Goal: Task Accomplishment & Management: Manage account settings

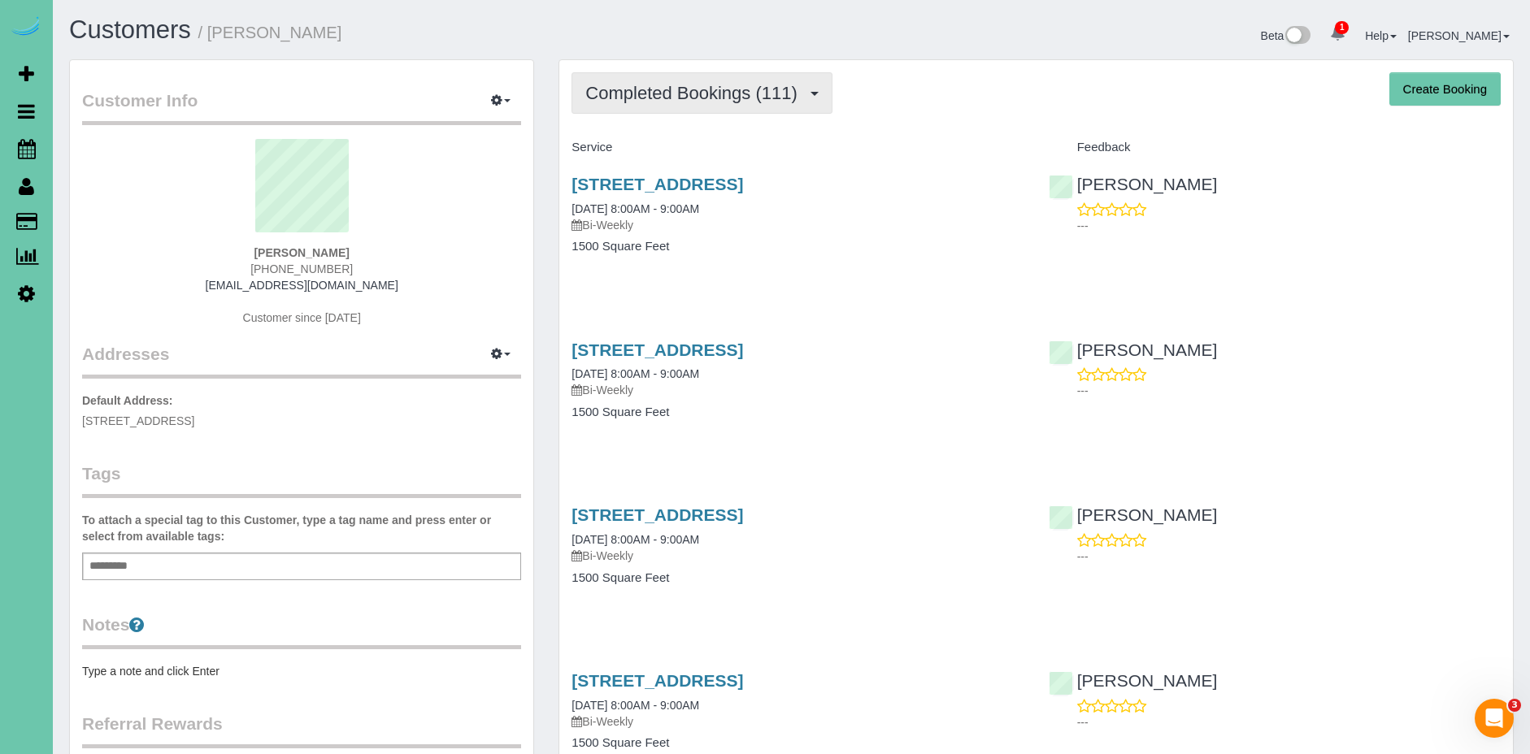
click at [673, 110] on button "Completed Bookings (111)" at bounding box center [701, 92] width 261 height 41
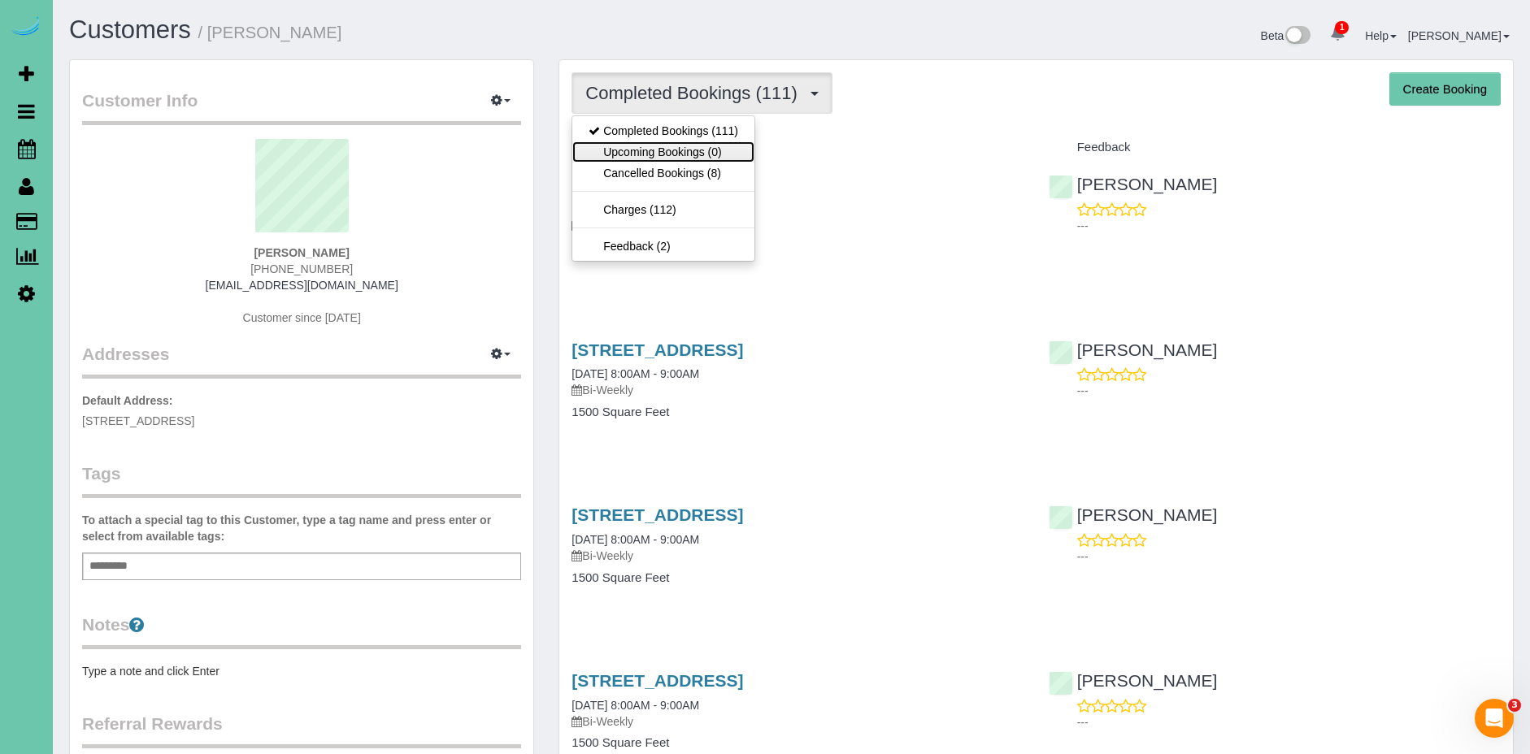
click at [723, 145] on link "Upcoming Bookings (0)" at bounding box center [663, 151] width 182 height 21
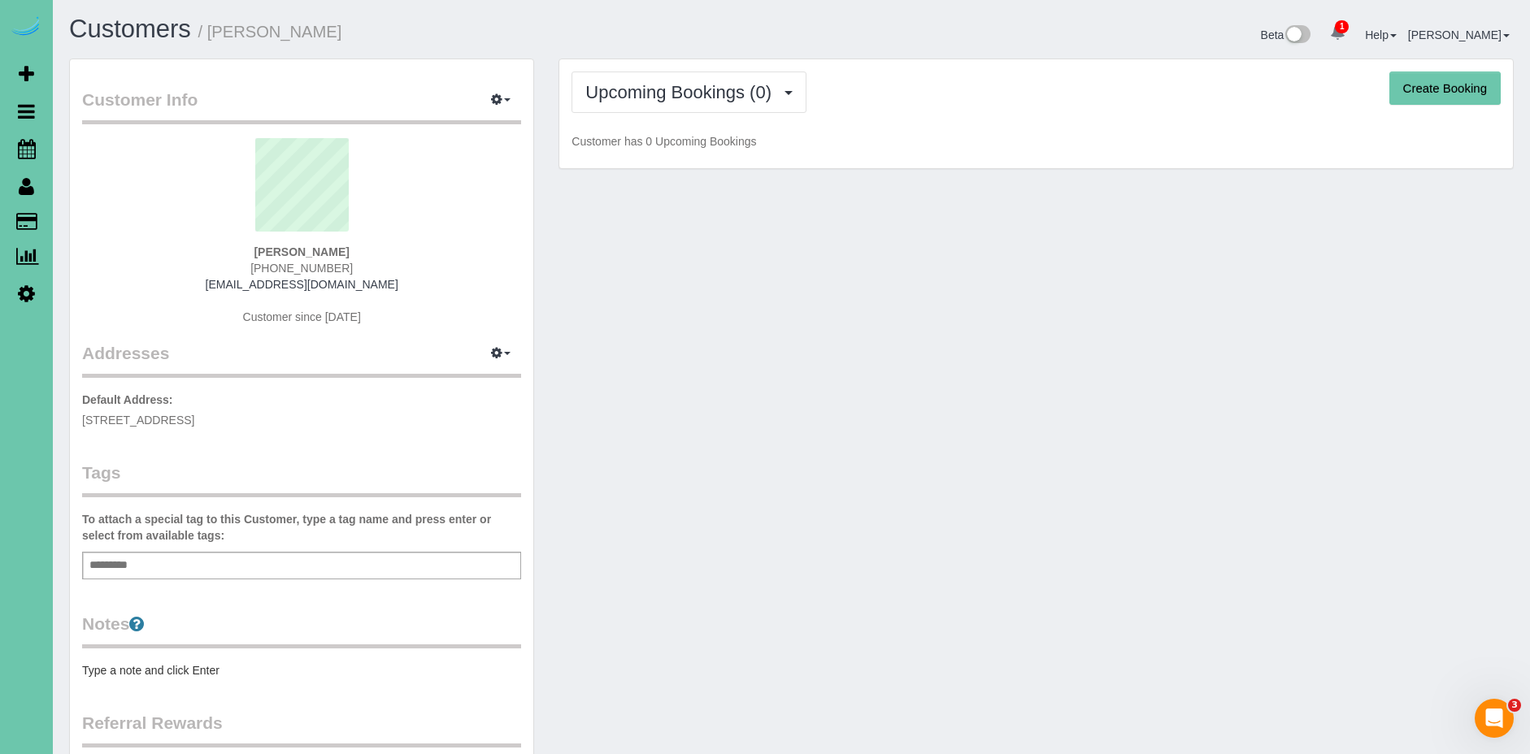
scroll to position [4, 0]
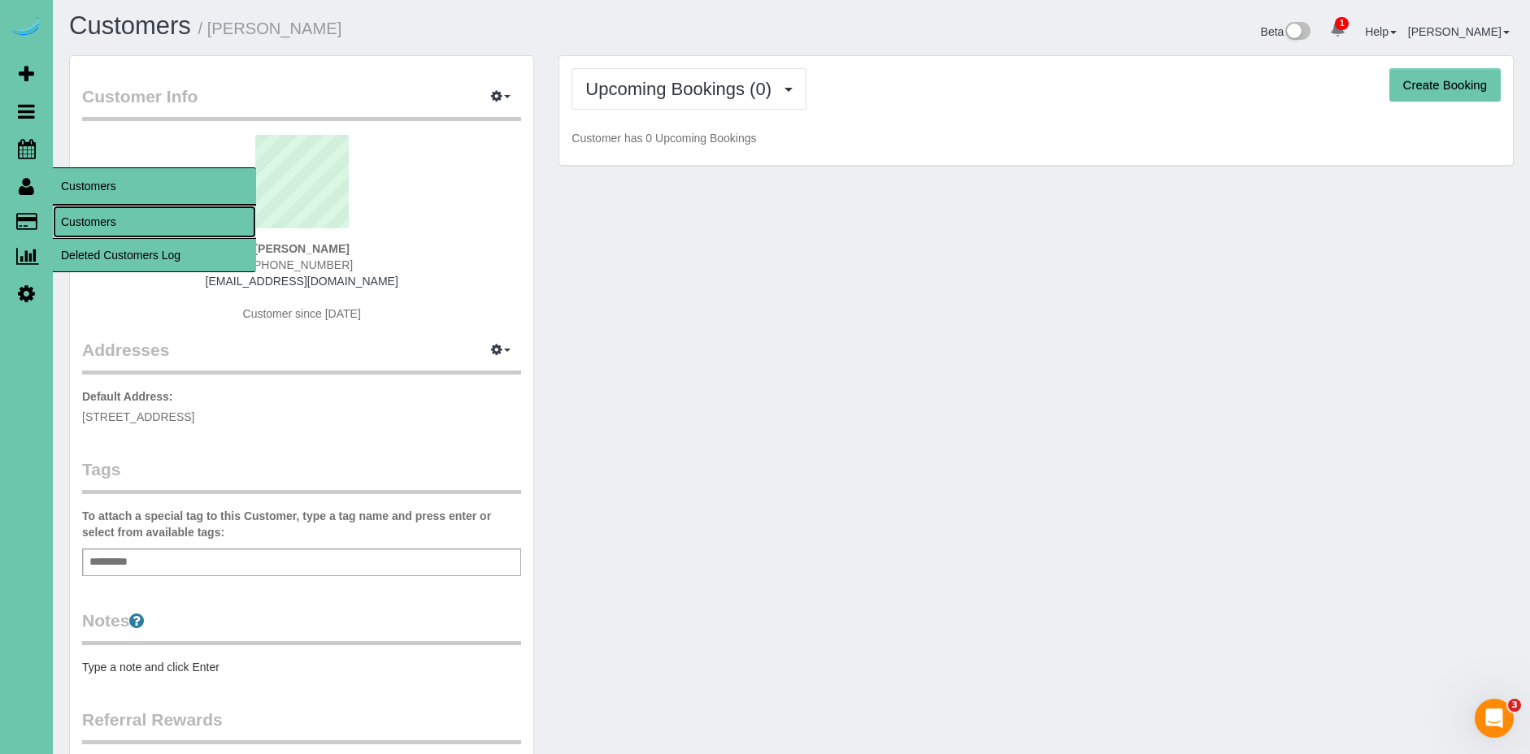
drag, startPoint x: 124, startPoint y: 215, endPoint x: 129, endPoint y: 206, distance: 11.3
click at [125, 215] on link "Customers" at bounding box center [154, 222] width 203 height 33
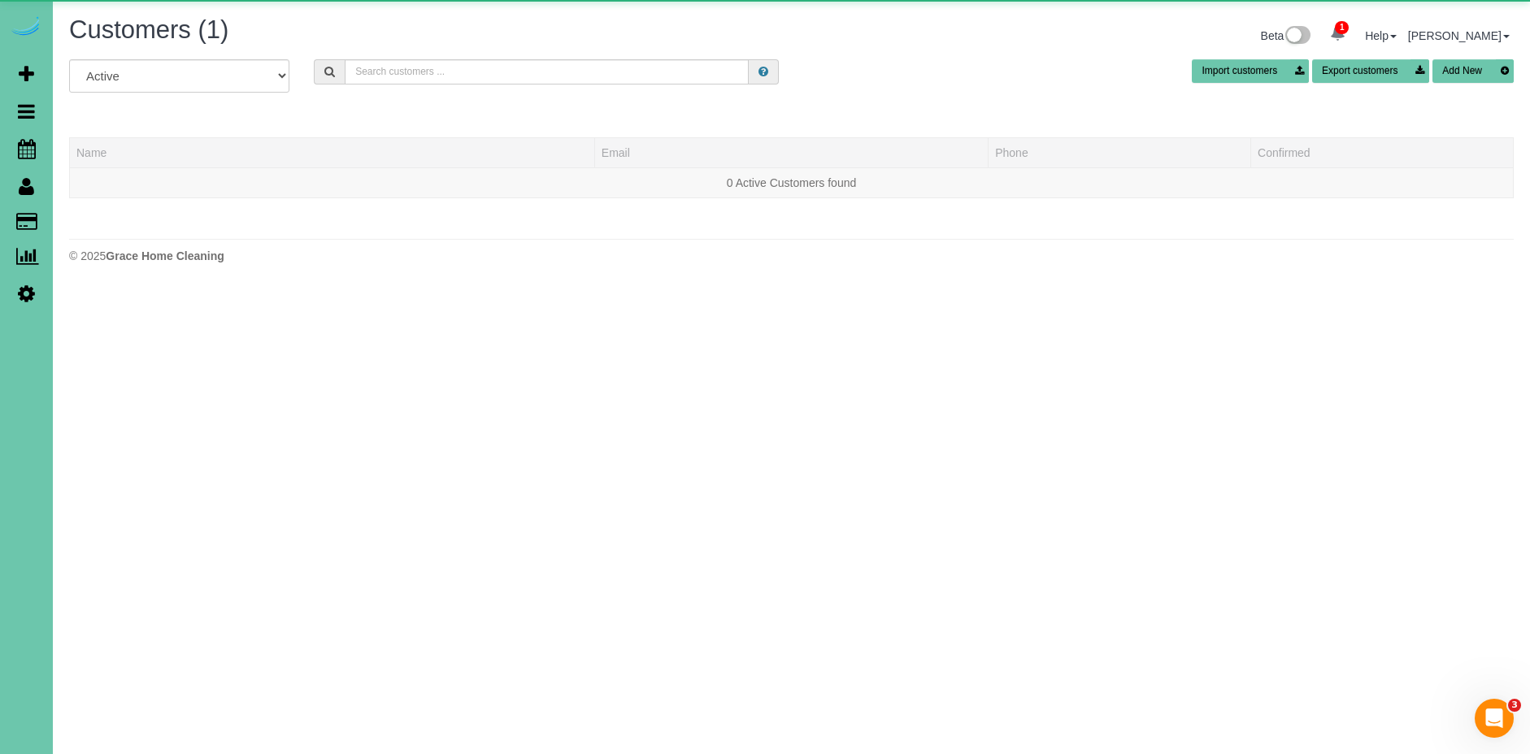
scroll to position [0, 0]
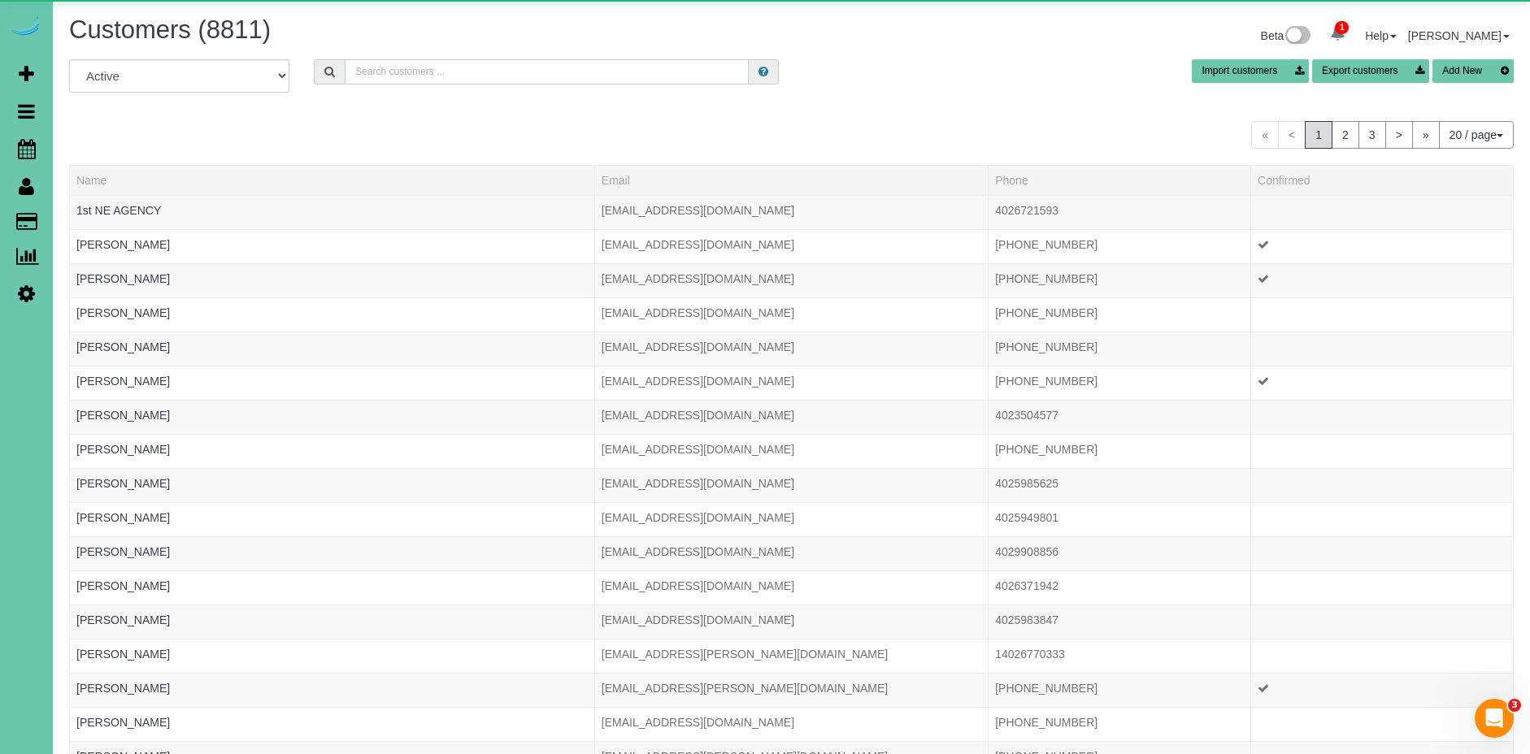
click at [388, 64] on input "text" at bounding box center [547, 71] width 404 height 25
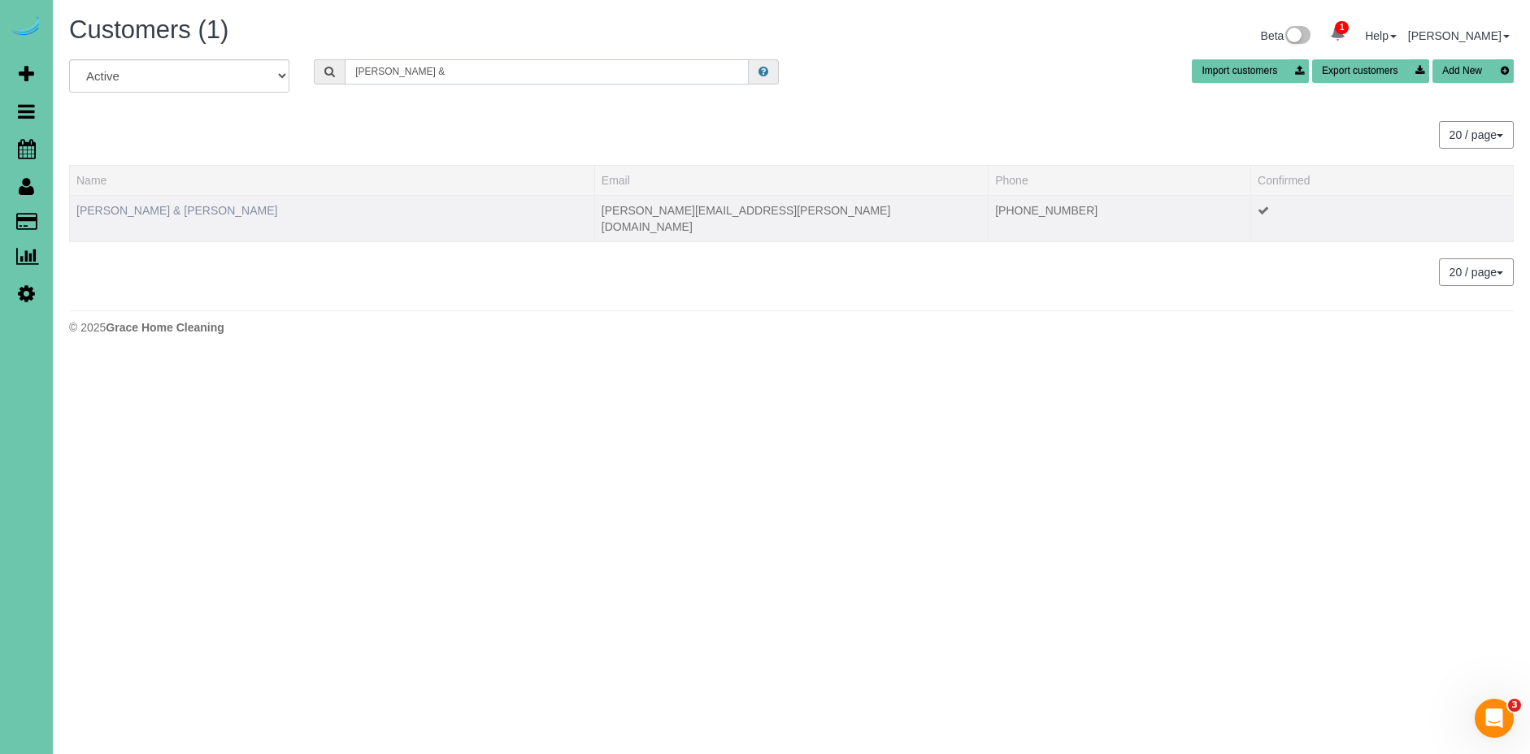
type input "[PERSON_NAME] &"
click at [155, 210] on link "[PERSON_NAME] & [PERSON_NAME]" at bounding box center [176, 210] width 201 height 13
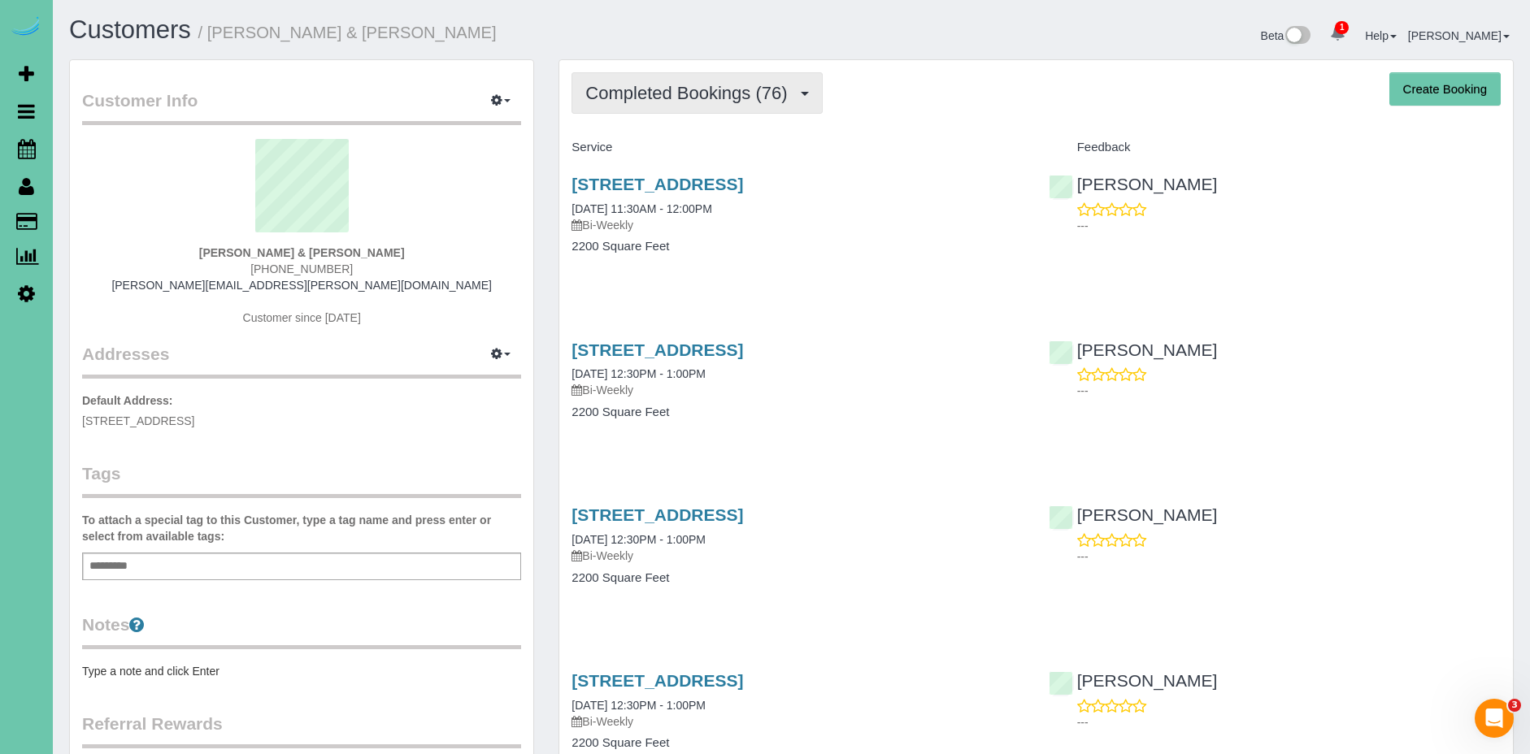
click at [672, 84] on span "Completed Bookings (76)" at bounding box center [690, 93] width 210 height 20
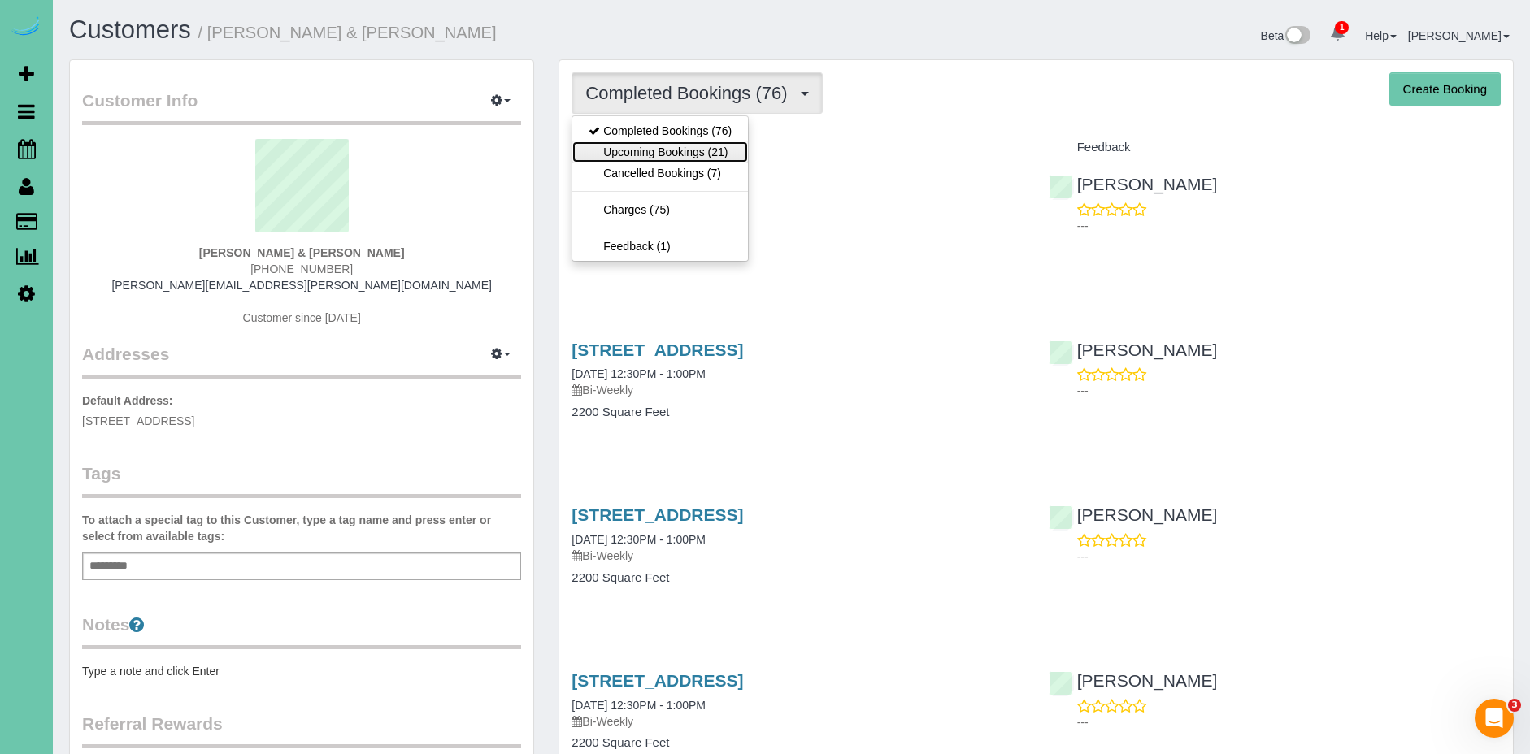
click at [708, 148] on link "Upcoming Bookings (21)" at bounding box center [660, 151] width 176 height 21
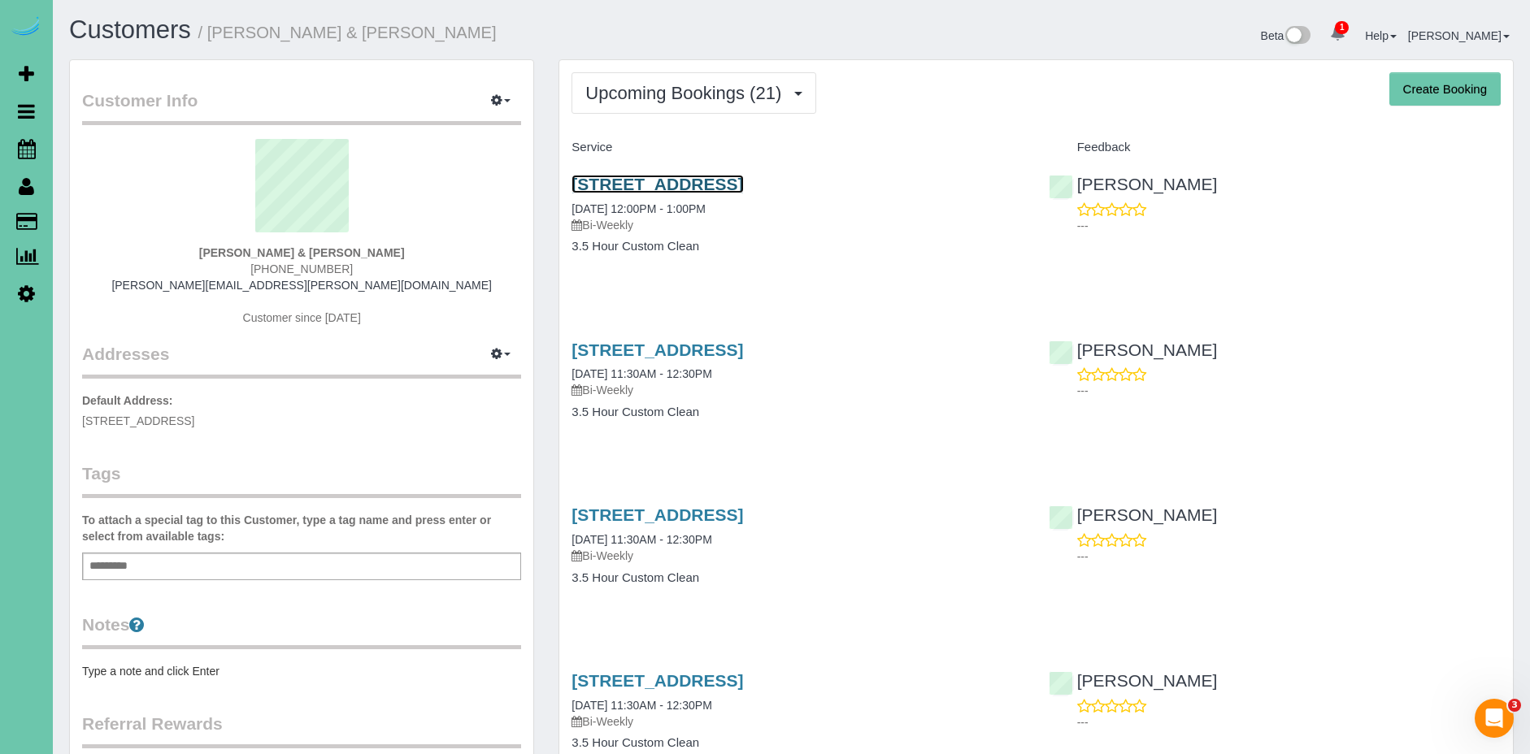
click at [743, 184] on link "[STREET_ADDRESS]" at bounding box center [657, 184] width 172 height 19
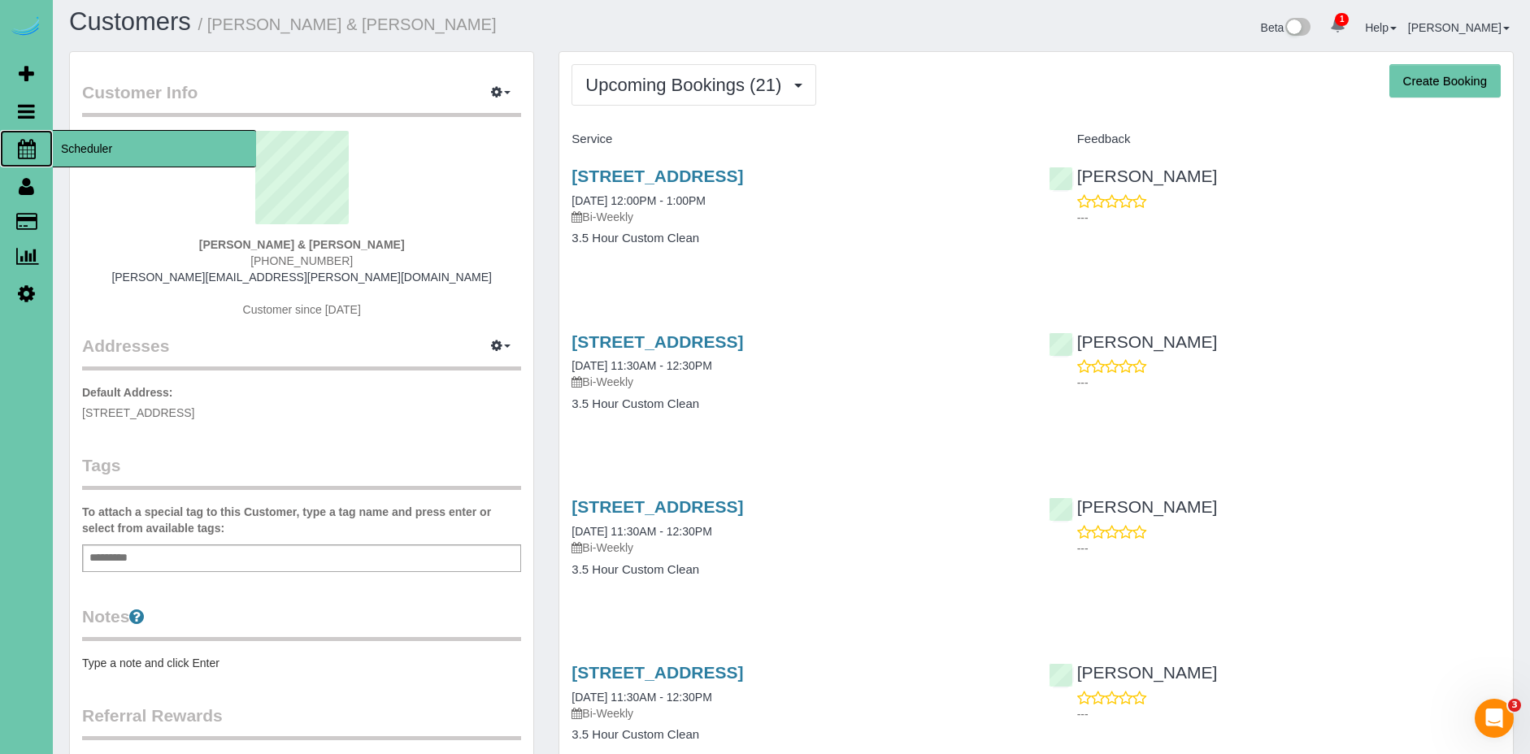
click at [25, 143] on icon at bounding box center [27, 149] width 18 height 20
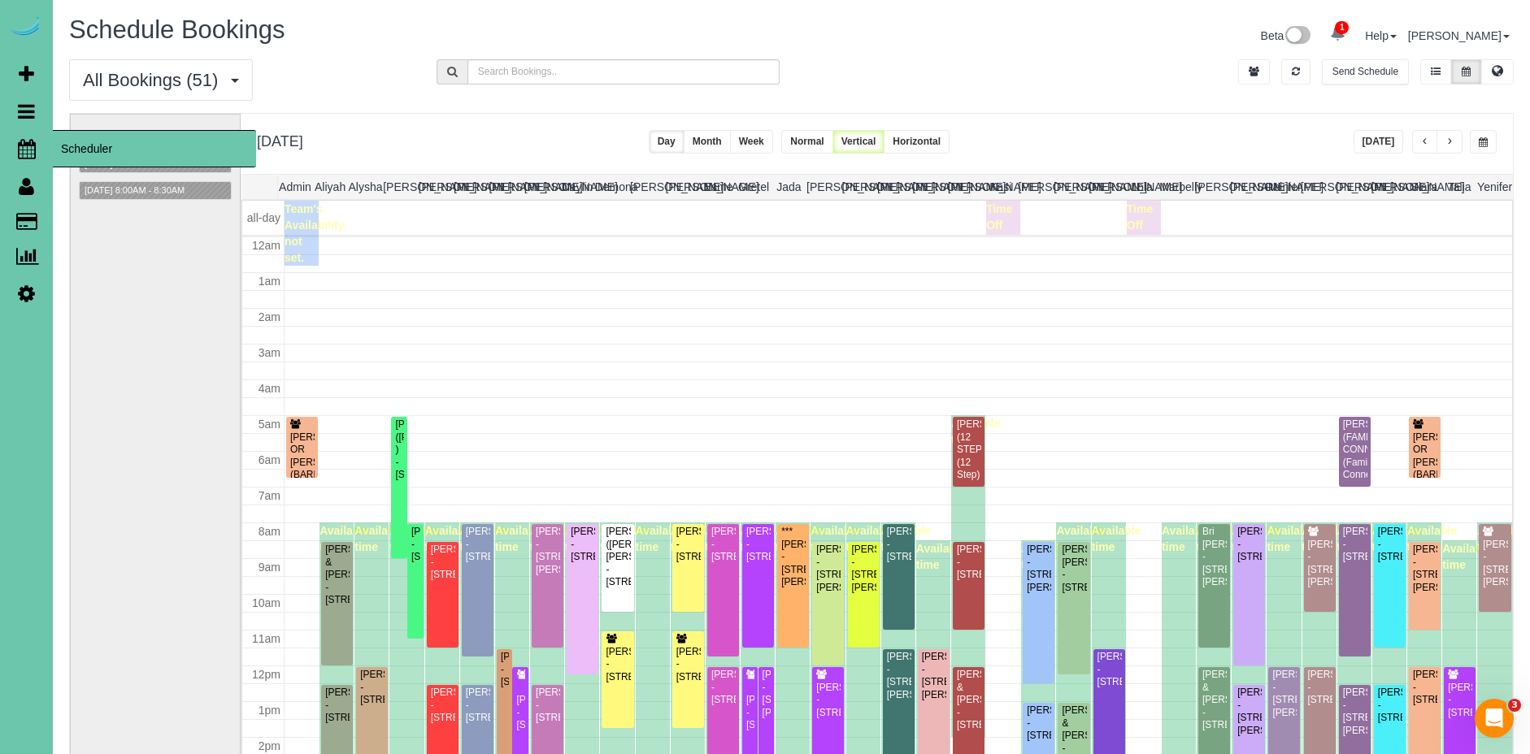
scroll to position [215, 0]
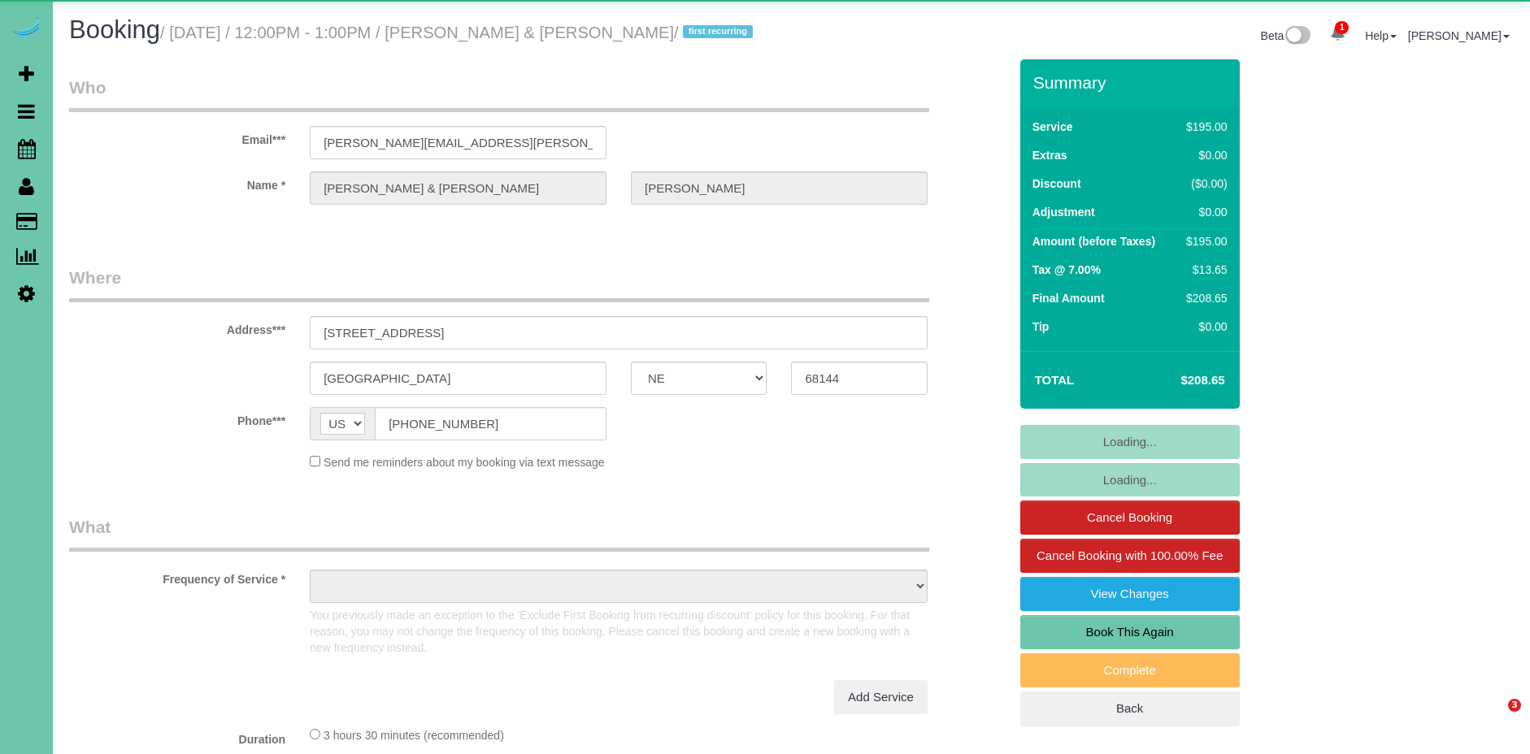
select select "NE"
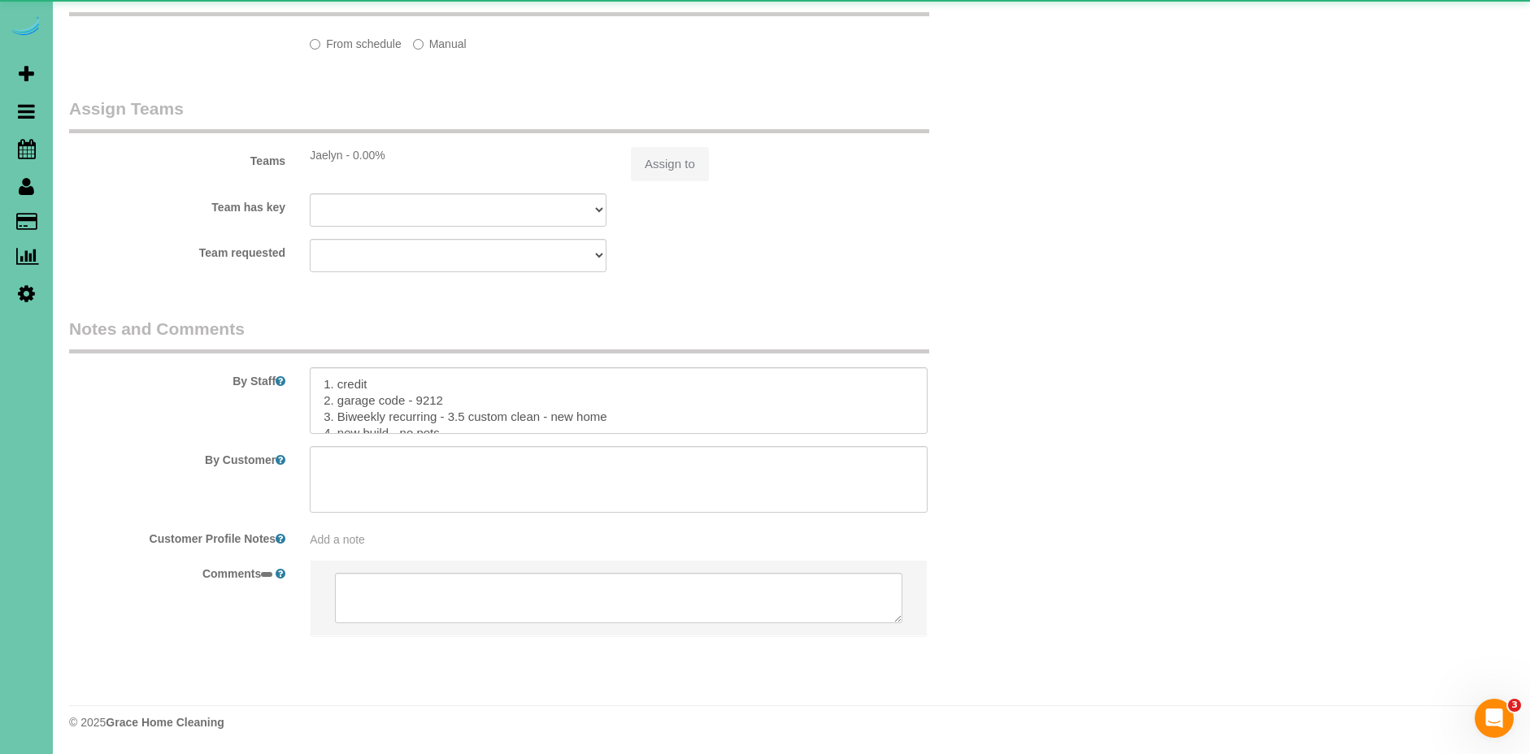
select select "object:661"
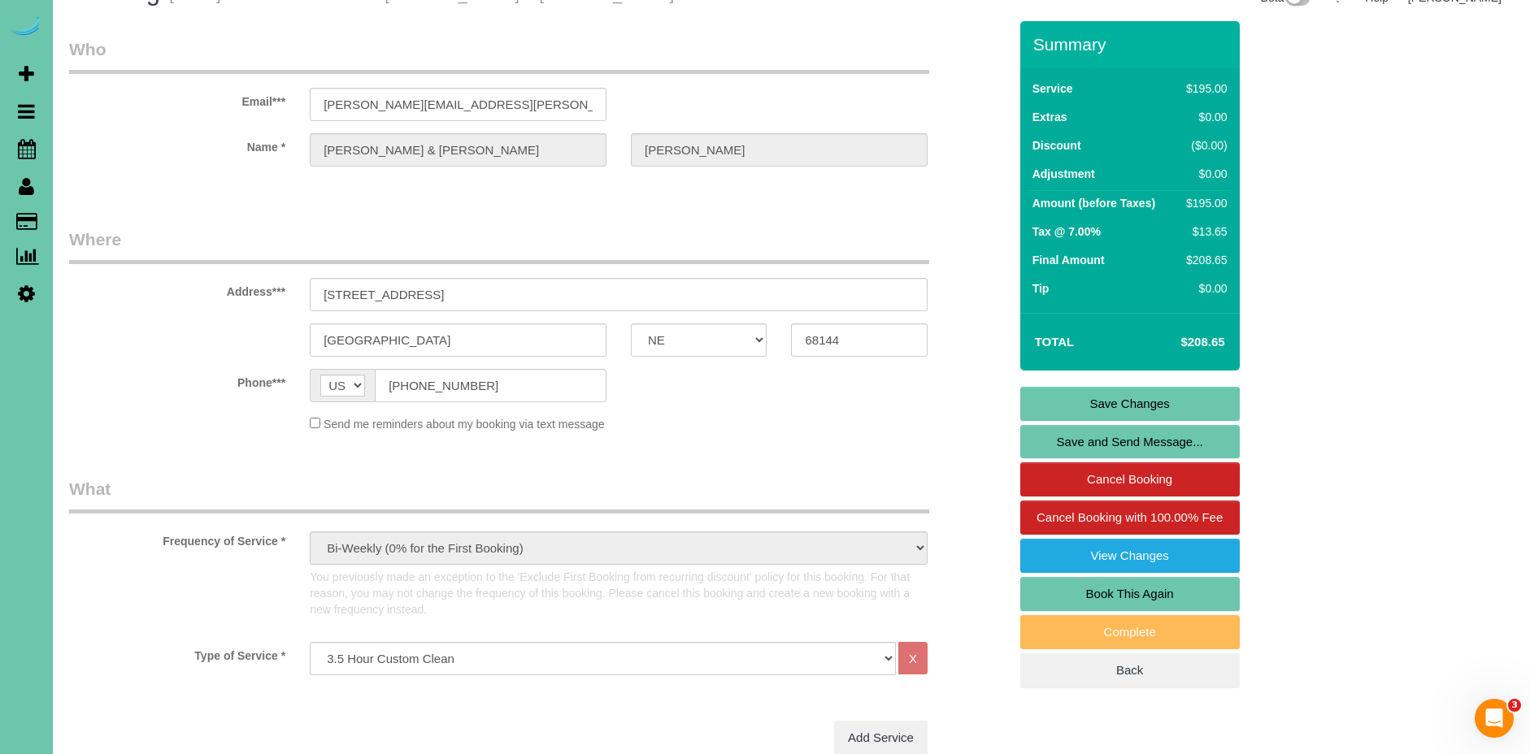
scroll to position [22, 0]
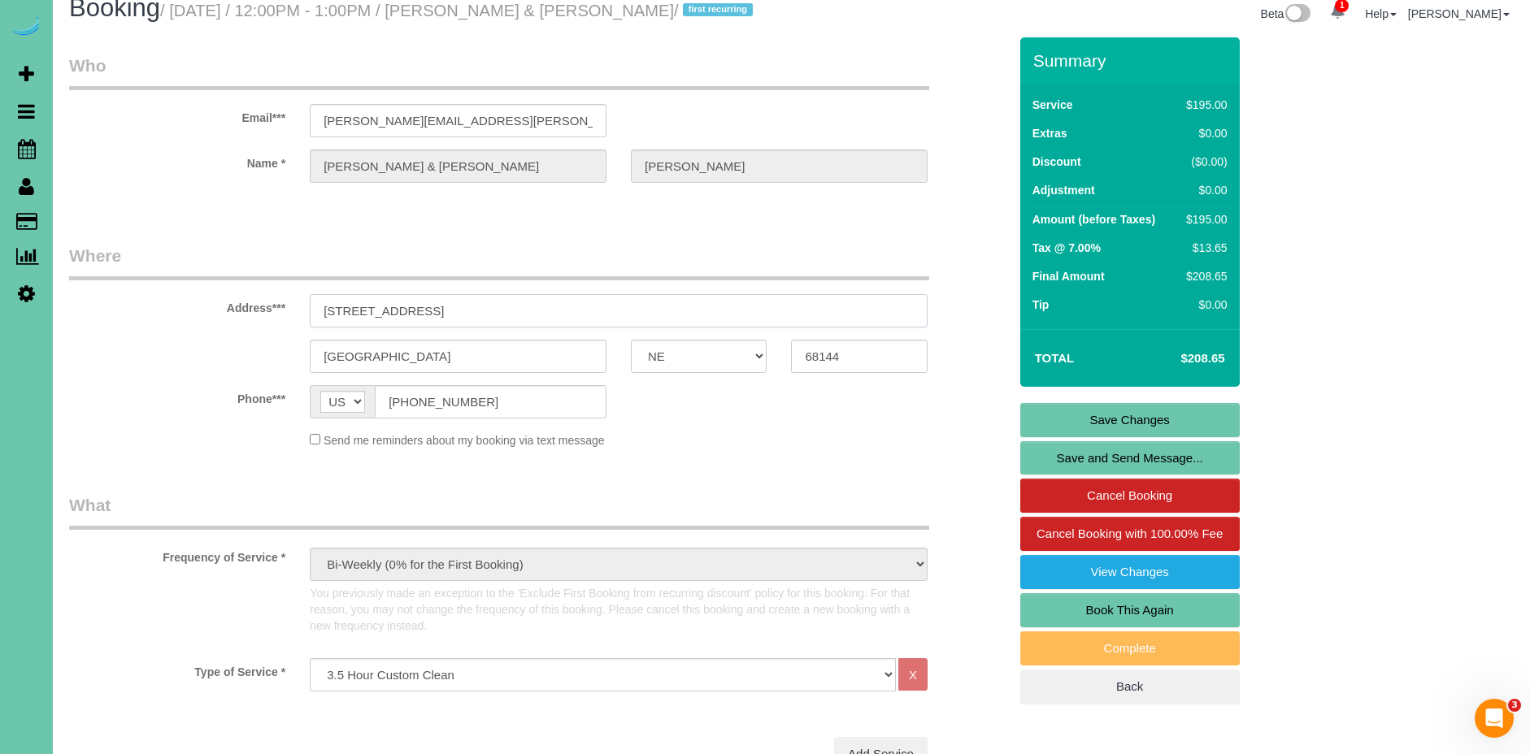
drag, startPoint x: 506, startPoint y: 308, endPoint x: 275, endPoint y: 302, distance: 231.7
click at [276, 303] on div "Address*** 1728 S 150th St" at bounding box center [538, 286] width 963 height 84
